Goal: Information Seeking & Learning: Learn about a topic

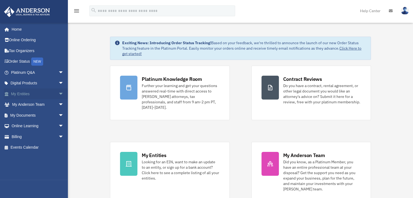
click at [25, 96] on link "My Entities arrow_drop_down" at bounding box center [38, 94] width 68 height 11
click at [58, 94] on span "arrow_drop_down" at bounding box center [63, 94] width 11 height 11
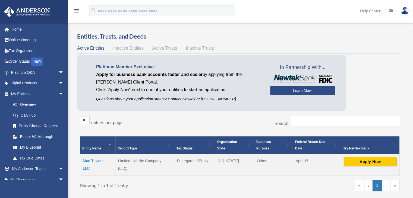
click at [404, 75] on div "Entities, Trusts, and Deeds Active Entities Inactive Entities Active Trusts Ina…" at bounding box center [239, 115] width 333 height 167
click at [411, 53] on div "Overview date_range Published on Last updated March 13, 2025 April 10, 2020 by …" at bounding box center [240, 122] width 345 height 198
click at [58, 94] on span "arrow_drop_down" at bounding box center [63, 94] width 11 height 11
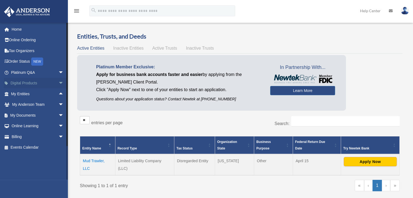
click at [58, 83] on span "arrow_drop_down" at bounding box center [63, 83] width 11 height 11
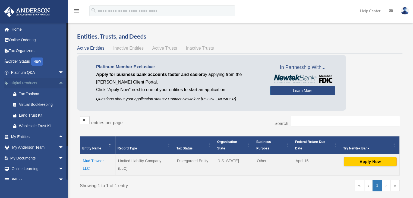
click at [58, 83] on span "arrow_drop_up" at bounding box center [63, 83] width 11 height 11
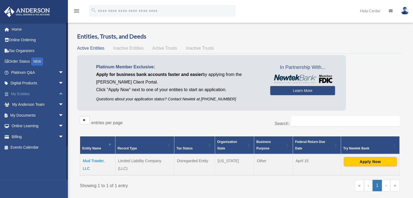
click at [58, 94] on span "arrow_drop_up" at bounding box center [63, 94] width 11 height 11
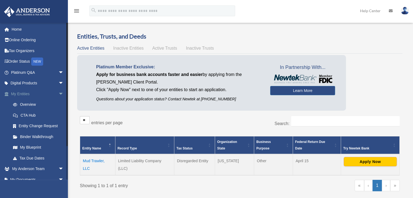
click at [58, 92] on span "arrow_drop_down" at bounding box center [63, 94] width 11 height 11
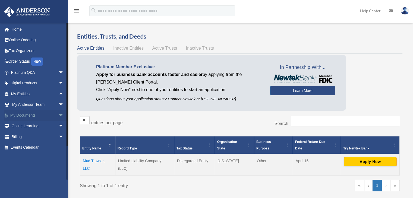
click at [58, 113] on span "arrow_drop_down" at bounding box center [63, 115] width 11 height 11
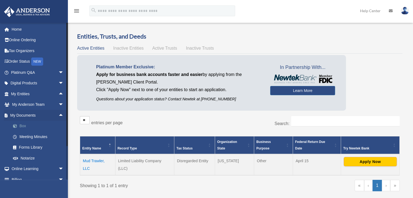
click at [22, 126] on link "Box" at bounding box center [40, 126] width 64 height 11
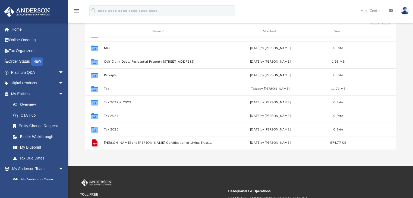
scroll to position [37, 0]
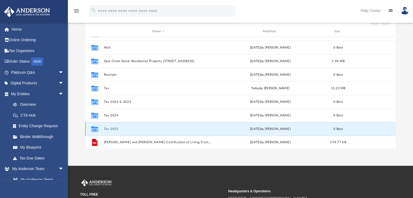
click at [113, 130] on button "Tax 2025" at bounding box center [158, 129] width 109 height 4
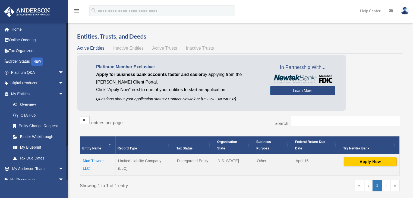
click at [67, 89] on div at bounding box center [67, 85] width 1 height 124
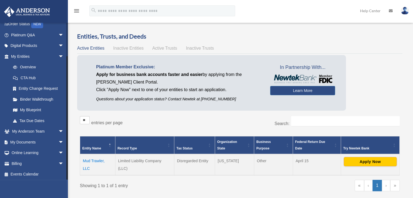
scroll to position [38, 0]
drag, startPoint x: 68, startPoint y: 106, endPoint x: 72, endPoint y: 148, distance: 42.3
click at [72, 148] on div "Overview rrajaonarivelo@gmail.com Sign Out rrajaonarivelo@gmail.com Home Online…" at bounding box center [206, 119] width 413 height 204
click at [58, 138] on span "arrow_drop_down" at bounding box center [63, 141] width 11 height 11
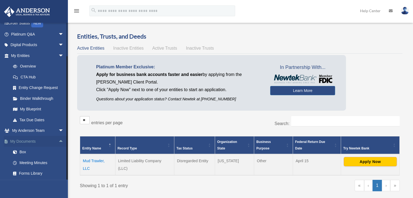
click at [58, 138] on span "arrow_drop_up" at bounding box center [63, 141] width 11 height 11
drag, startPoint x: 67, startPoint y: 162, endPoint x: 67, endPoint y: 178, distance: 16.0
click at [67, 178] on div at bounding box center [67, 118] width 1 height 124
drag, startPoint x: 67, startPoint y: 178, endPoint x: 66, endPoint y: 187, distance: 9.3
click at [66, 187] on div "rrajaonarivelo@gmail.com Sign Out rrajaonarivelo@gmail.com Home Online Ordering…" at bounding box center [34, 122] width 68 height 198
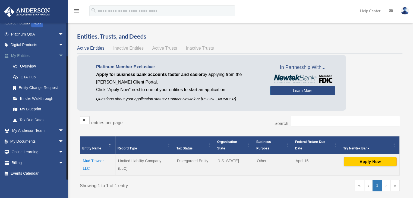
click at [58, 55] on span "arrow_drop_down" at bounding box center [63, 55] width 11 height 11
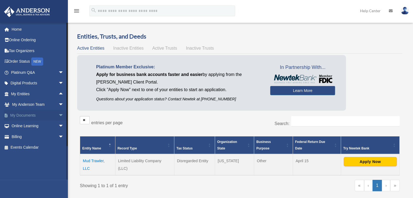
click at [35, 116] on link "My Documents arrow_drop_down" at bounding box center [38, 115] width 68 height 11
click at [31, 114] on link "My Documents arrow_drop_down" at bounding box center [38, 115] width 68 height 11
click at [58, 114] on span "arrow_drop_down" at bounding box center [63, 115] width 11 height 11
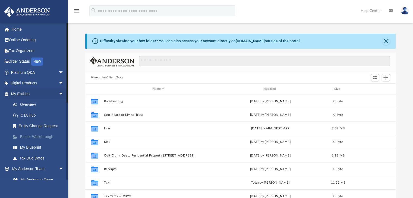
scroll to position [119, 306]
click at [58, 94] on span "arrow_drop_down" at bounding box center [63, 94] width 11 height 11
click at [23, 157] on link "Box" at bounding box center [40, 158] width 64 height 11
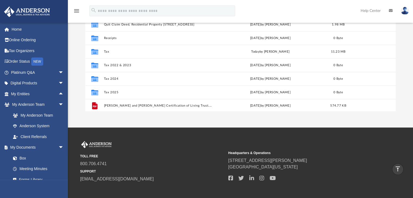
scroll to position [37, 0]
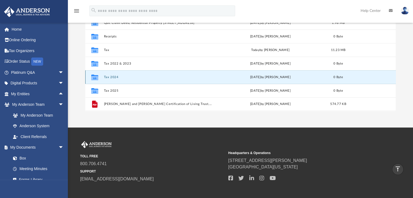
click at [110, 78] on button "Tax 2024" at bounding box center [158, 77] width 109 height 4
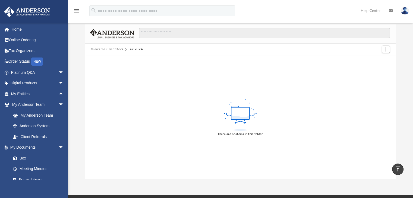
scroll to position [0, 0]
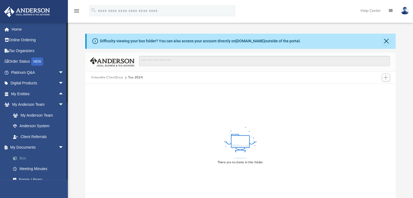
click at [26, 158] on link "Box" at bounding box center [40, 158] width 64 height 11
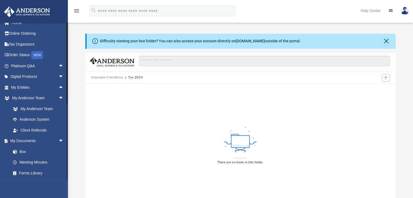
drag, startPoint x: 66, startPoint y: 66, endPoint x: 66, endPoint y: 72, distance: 6.2
click at [66, 72] on div at bounding box center [67, 101] width 2 height 157
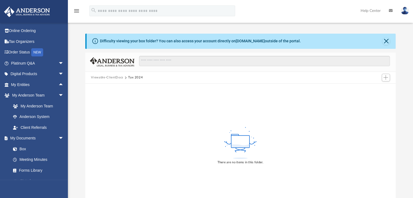
click at [70, 94] on div "Difficulty viewing your box folder? You can also access your account directly o…" at bounding box center [240, 120] width 345 height 173
click at [67, 99] on div at bounding box center [67, 71] width 1 height 81
drag, startPoint x: 67, startPoint y: 104, endPoint x: 68, endPoint y: 112, distance: 7.9
click at [67, 106] on div at bounding box center [67, 73] width 1 height 81
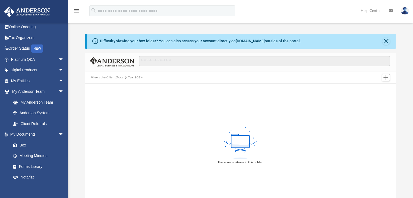
drag, startPoint x: 68, startPoint y: 112, endPoint x: 68, endPoint y: 136, distance: 24.2
click at [68, 136] on div "Difficulty viewing your box folder? You can also access your account directly o…" at bounding box center [240, 120] width 345 height 173
drag, startPoint x: 67, startPoint y: 109, endPoint x: 67, endPoint y: 112, distance: 3.0
click at [67, 110] on div at bounding box center [67, 75] width 1 height 81
click at [67, 113] on div at bounding box center [67, 76] width 1 height 81
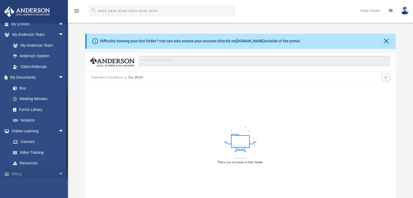
scroll to position [71, 0]
drag, startPoint x: 67, startPoint y: 115, endPoint x: 64, endPoint y: 168, distance: 53.0
click at [64, 168] on div "rrajaonarivelo@gmail.com Sign Out rrajaonarivelo@gmail.com Home Online Ordering…" at bounding box center [34, 101] width 68 height 157
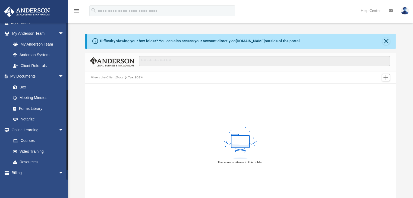
click at [66, 168] on div "rrajaonarivelo@gmail.com Sign Out rrajaonarivelo@gmail.com Home Online Ordering…" at bounding box center [34, 101] width 68 height 157
click at [24, 86] on link "Box" at bounding box center [40, 87] width 64 height 11
click at [25, 87] on link "Box" at bounding box center [40, 87] width 64 height 11
click at [25, 85] on link "Box" at bounding box center [40, 87] width 64 height 11
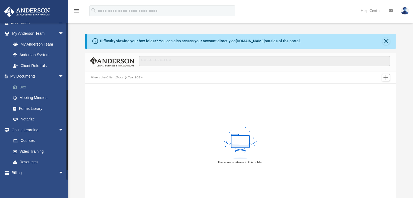
click at [25, 87] on link "Box" at bounding box center [40, 87] width 64 height 11
click at [58, 77] on span "arrow_drop_down" at bounding box center [63, 76] width 11 height 11
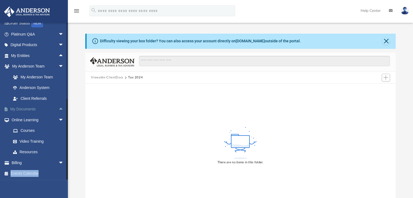
click at [30, 111] on link "My Documents arrow_drop_up" at bounding box center [38, 109] width 68 height 11
click at [58, 65] on span "arrow_drop_down" at bounding box center [63, 66] width 11 height 11
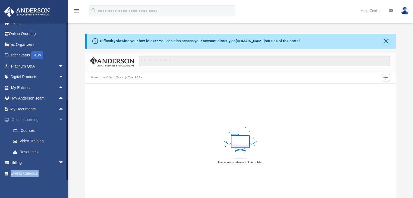
click at [58, 119] on span "arrow_drop_down" at bounding box center [63, 120] width 11 height 11
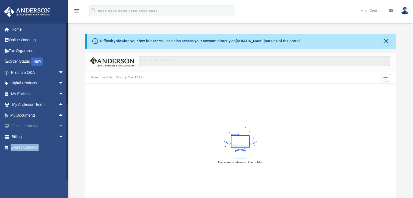
scroll to position [0, 0]
click at [31, 115] on link "My Documents arrow_drop_up" at bounding box center [38, 115] width 68 height 11
click at [19, 29] on link "Home" at bounding box center [38, 29] width 68 height 11
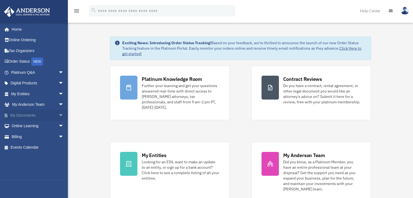
click at [58, 115] on span "arrow_drop_down" at bounding box center [63, 115] width 11 height 11
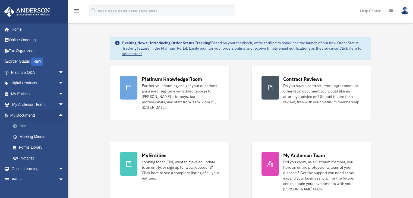
click at [23, 126] on link "Box" at bounding box center [40, 126] width 64 height 11
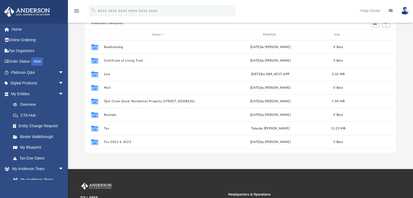
scroll to position [55, 0]
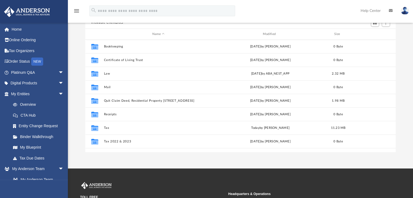
click at [412, 102] on div "Difficulty viewing your box folder? You can also access your account directly o…" at bounding box center [240, 65] width 345 height 173
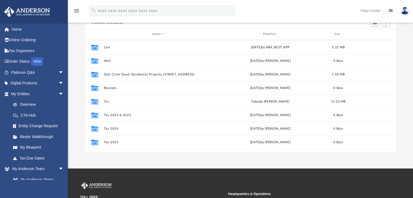
scroll to position [37, 0]
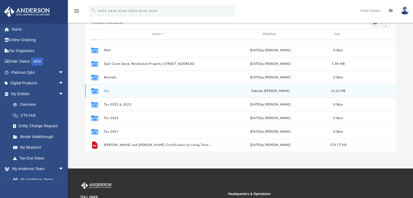
click at [99, 91] on div "Collaborated Folder" at bounding box center [95, 91] width 14 height 9
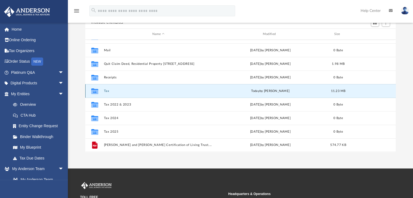
click at [106, 91] on button "Tax" at bounding box center [158, 91] width 109 height 4
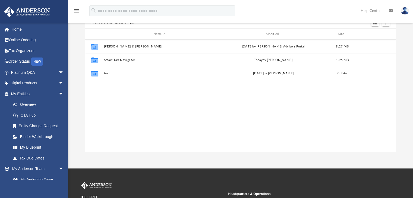
scroll to position [0, 0]
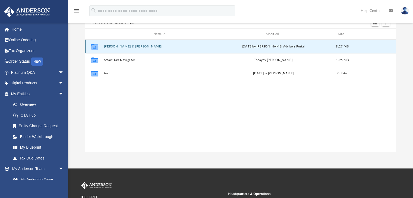
click at [143, 46] on button "Rajaonarivelo, RJ Hajanirina & Karen" at bounding box center [159, 47] width 111 height 4
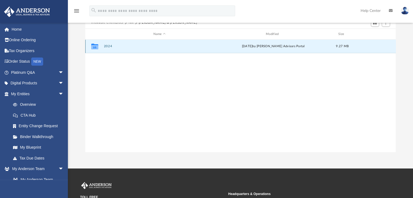
click at [109, 47] on button "2024" at bounding box center [159, 47] width 111 height 4
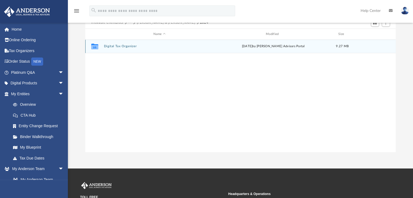
click at [118, 46] on button "Digital Tax Organizer" at bounding box center [159, 47] width 111 height 4
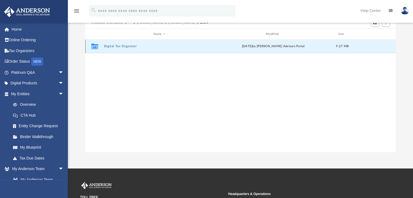
click at [118, 46] on button "Digital Tax Organizer" at bounding box center [159, 47] width 111 height 4
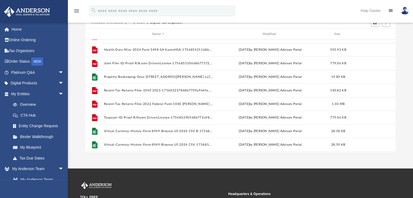
click at [396, 125] on div "Difficulty viewing your box folder? You can also access your account directly o…" at bounding box center [240, 65] width 345 height 173
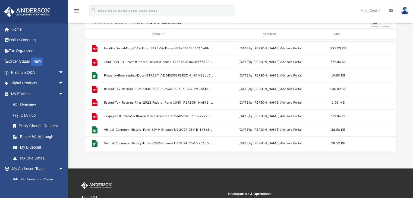
click at [396, 125] on div "Difficulty viewing your box folder? You can also access your account directly o…" at bounding box center [240, 65] width 345 height 173
drag, startPoint x: 396, startPoint y: 128, endPoint x: 397, endPoint y: 131, distance: 3.1
click at [397, 131] on div "Difficulty viewing your box folder? You can also access your account directly o…" at bounding box center [240, 65] width 345 height 173
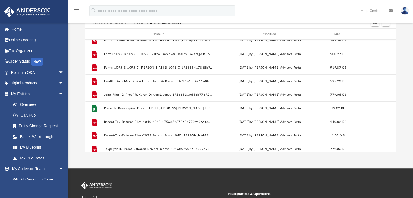
scroll to position [0, 0]
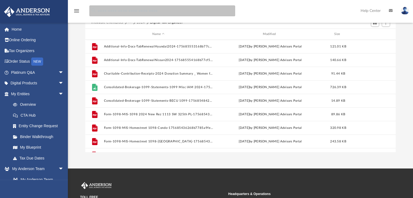
click at [130, 12] on input "search" at bounding box center [162, 10] width 146 height 11
type input "**********"
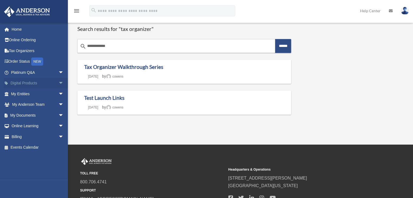
click at [58, 81] on span "arrow_drop_down" at bounding box center [63, 83] width 11 height 11
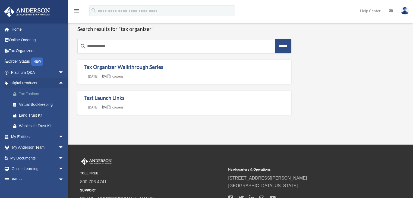
click at [37, 92] on div "Tax Toolbox" at bounding box center [42, 94] width 46 height 7
click at [58, 81] on span "arrow_drop_up" at bounding box center [63, 83] width 11 height 11
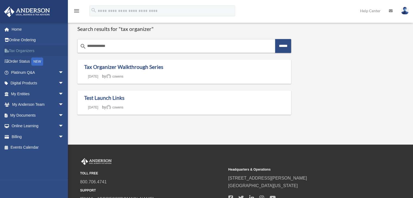
click at [21, 49] on link "Tax Organizers" at bounding box center [38, 50] width 68 height 11
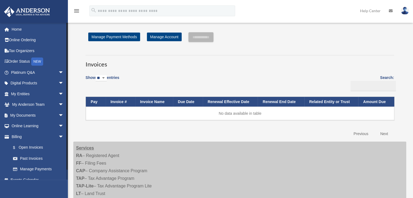
click at [67, 100] on div at bounding box center [67, 96] width 1 height 147
drag, startPoint x: 67, startPoint y: 100, endPoint x: 56, endPoint y: 93, distance: 12.9
click at [56, 93] on div "[EMAIL_ADDRESS][DOMAIN_NAME] Sign Out [EMAIL_ADDRESS][DOMAIN_NAME] Home Online …" at bounding box center [34, 101] width 68 height 157
click at [58, 93] on span "arrow_drop_down" at bounding box center [63, 94] width 11 height 11
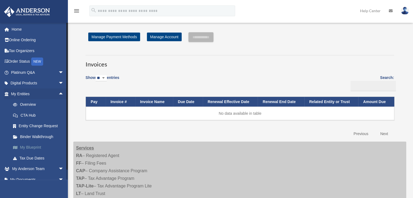
click at [37, 146] on link "My Blueprint" at bounding box center [40, 147] width 64 height 11
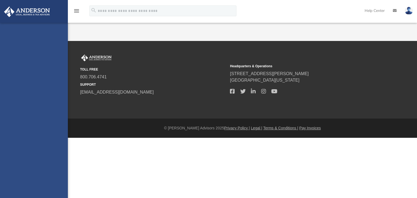
click at [38, 146] on div "[EMAIL_ADDRESS][DOMAIN_NAME] Sign Out [EMAIL_ADDRESS][DOMAIN_NAME] Home Online …" at bounding box center [34, 122] width 68 height 198
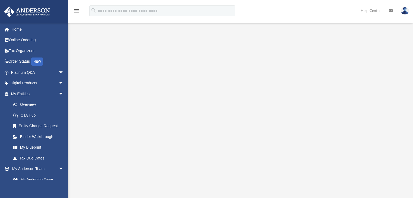
scroll to position [20, 0]
click at [411, 99] on div at bounding box center [240, 122] width 345 height 217
click at [405, 12] on img at bounding box center [405, 11] width 8 height 8
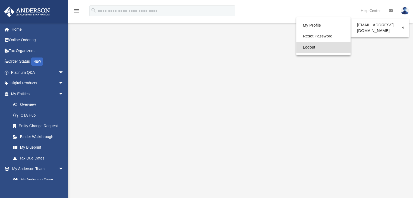
click at [307, 48] on link "Logout" at bounding box center [323, 47] width 54 height 11
